Goal: Check status

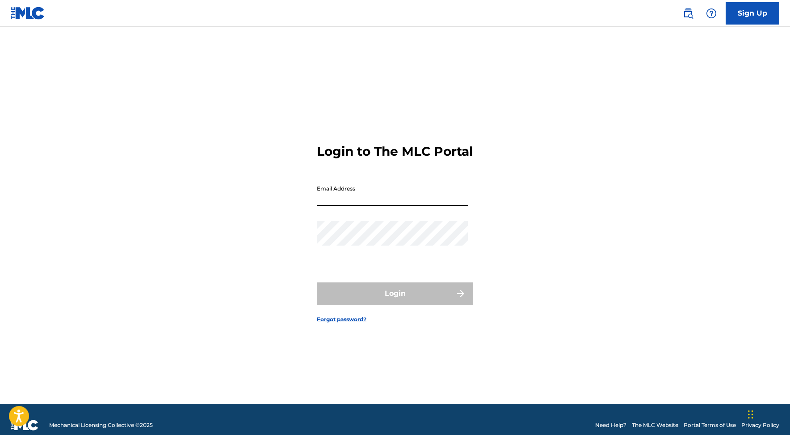
click at [373, 206] on input "Email Address" at bounding box center [392, 193] width 151 height 25
type input "[EMAIL_ADDRESS][DOMAIN_NAME]"
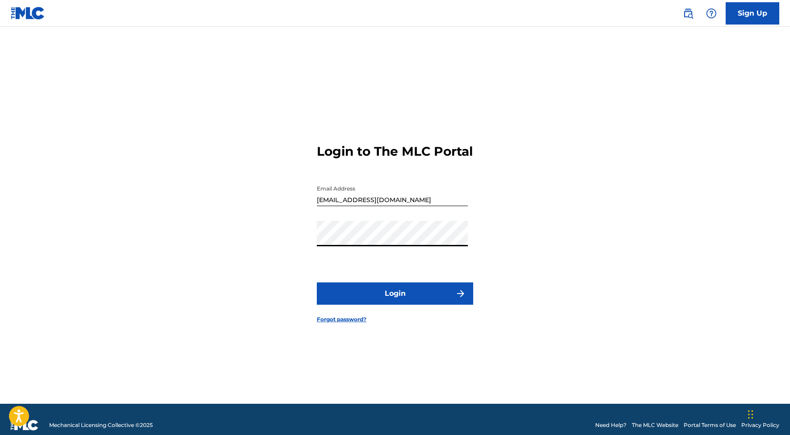
click at [376, 300] on button "Login" at bounding box center [395, 294] width 156 height 22
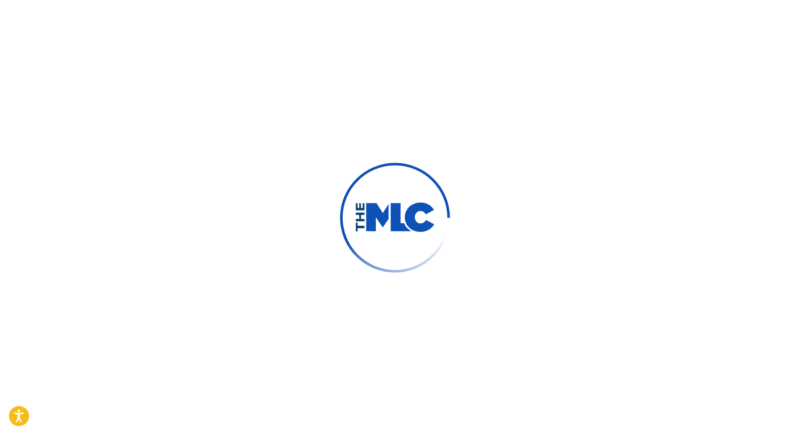
click at [281, 0] on div at bounding box center [395, 217] width 790 height 435
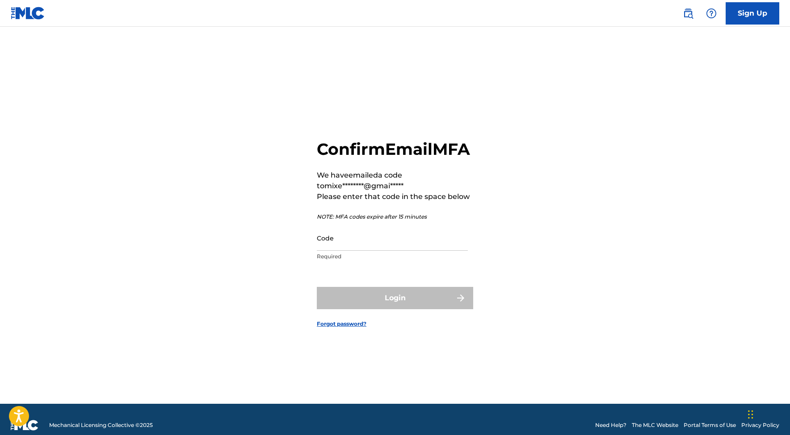
click at [365, 247] on input "Code" at bounding box center [392, 238] width 151 height 25
paste input "240010"
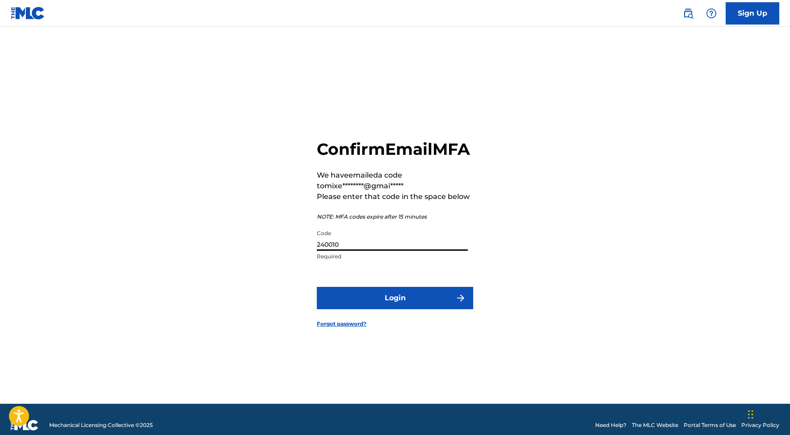
type input "240010"
click at [395, 308] on button "Login" at bounding box center [395, 298] width 156 height 22
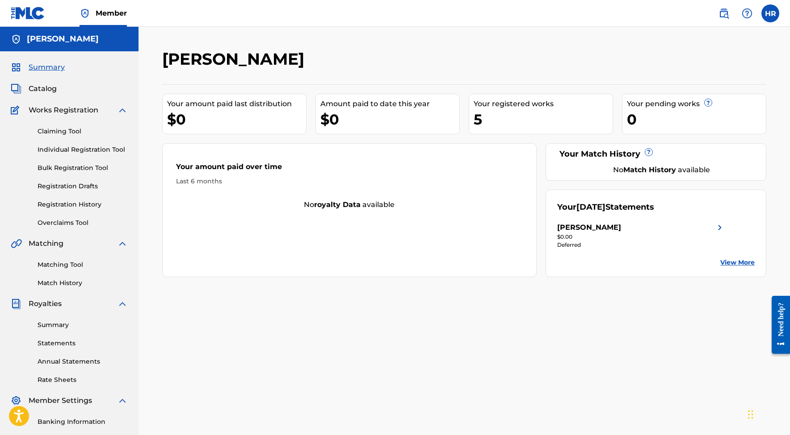
click at [736, 262] on link "View More" at bounding box center [737, 262] width 34 height 9
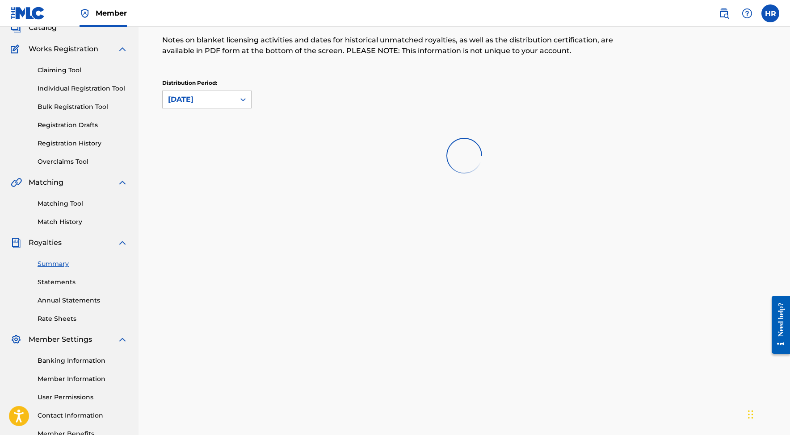
scroll to position [62, 0]
click at [481, 143] on div at bounding box center [464, 155] width 604 height 57
click at [74, 278] on link "Statements" at bounding box center [83, 281] width 90 height 9
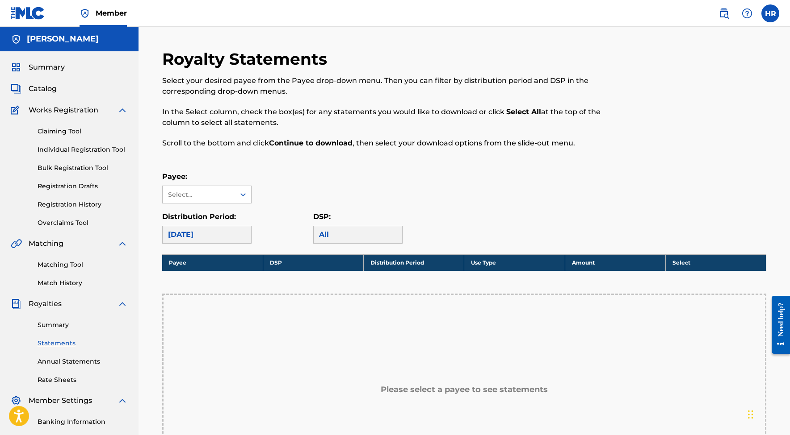
scroll to position [25, 0]
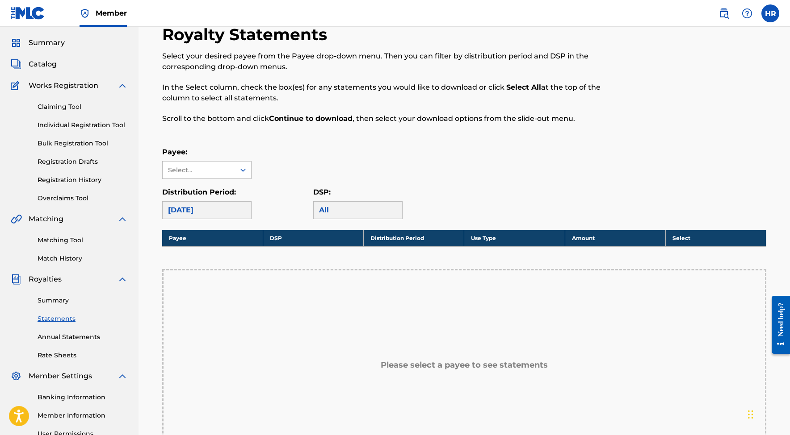
click at [56, 300] on link "Summary" at bounding box center [83, 300] width 90 height 9
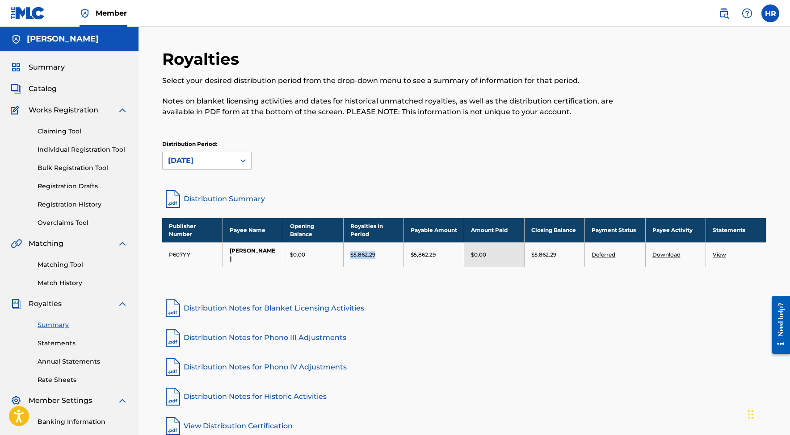
drag, startPoint x: 351, startPoint y: 255, endPoint x: 389, endPoint y: 255, distance: 37.5
click at [389, 255] on div "$5,862.29" at bounding box center [373, 255] width 46 height 8
